Goal: Task Accomplishment & Management: Manage account settings

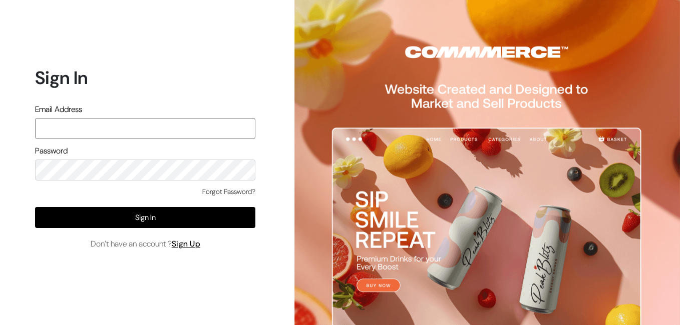
click at [104, 126] on input "text" at bounding box center [145, 128] width 220 height 21
type input "[EMAIL_ADDRESS][DOMAIN_NAME]"
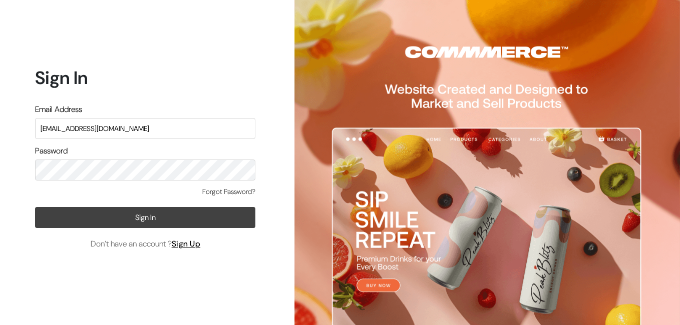
click at [146, 219] on button "Sign In" at bounding box center [145, 217] width 220 height 21
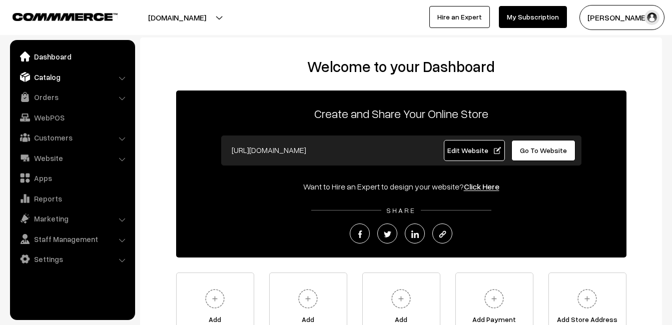
click at [50, 78] on link "Catalog" at bounding box center [72, 77] width 119 height 18
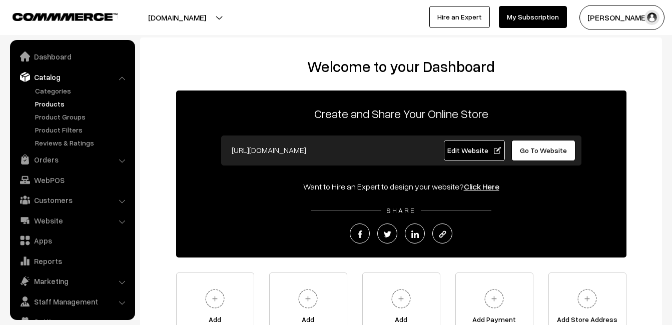
click at [45, 103] on link "Products" at bounding box center [82, 104] width 99 height 11
